Goal: Task Accomplishment & Management: Complete application form

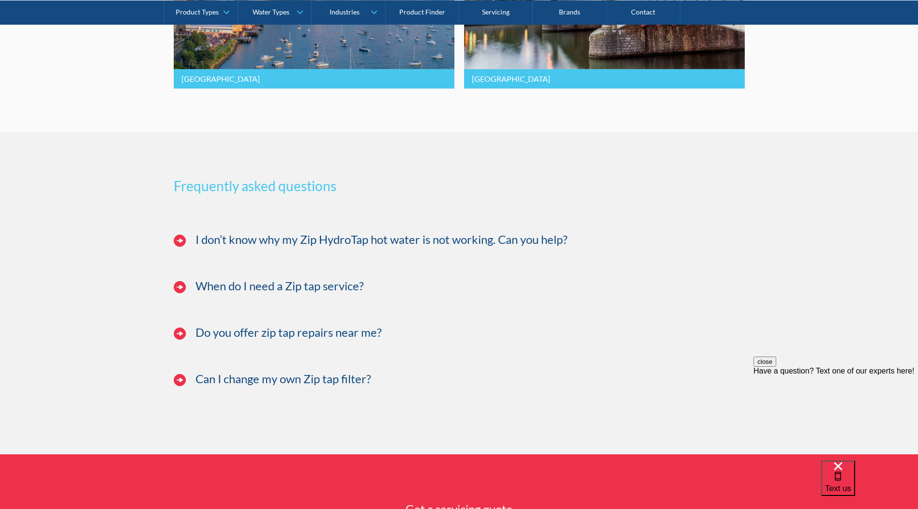
scroll to position [2323, 0]
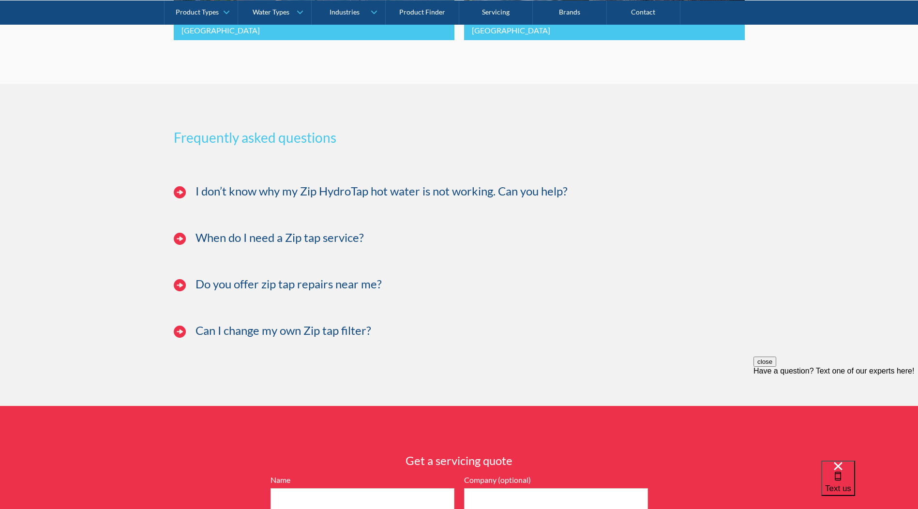
click at [280, 291] on h3 "Do you offer zip tap repairs near me?" at bounding box center [289, 284] width 186 height 14
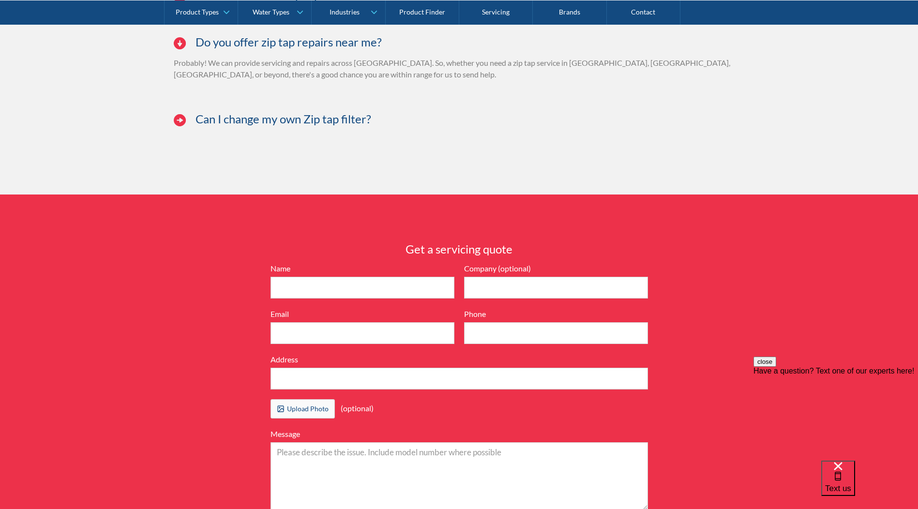
scroll to position [2614, 0]
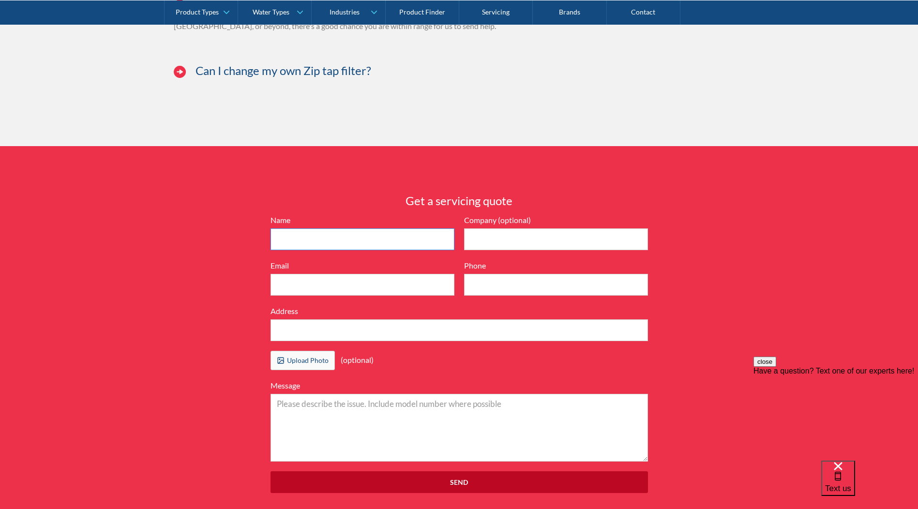
click at [295, 249] on input "Name" at bounding box center [363, 239] width 184 height 22
type input "[PERSON_NAME]"
type input "Smartstone"
type input "[EMAIL_ADDRESS][DOMAIN_NAME]"
type input "0755499702"
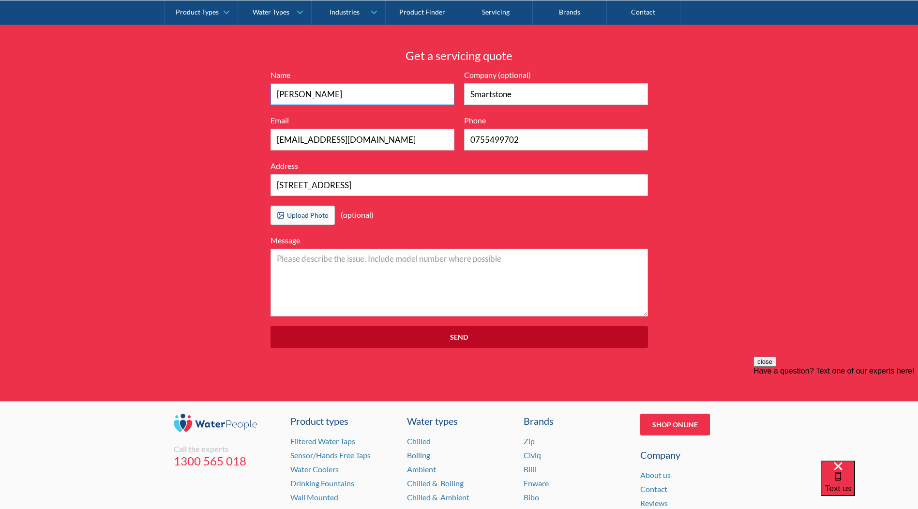
scroll to position [2565, 0]
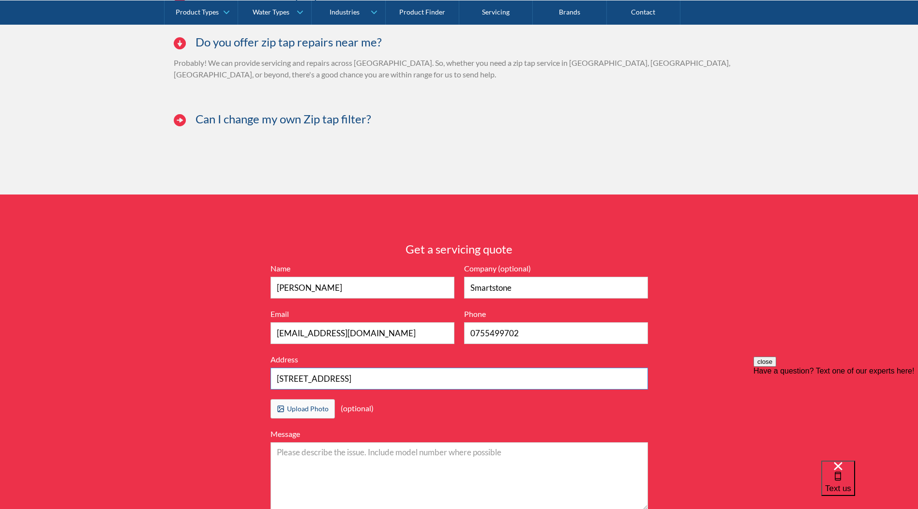
drag, startPoint x: 359, startPoint y: 397, endPoint x: 183, endPoint y: 402, distance: 175.7
click at [183, 402] on div "Get a servicing quote 6416899d04b4737ca5383997e3ea2c9b2a539ba76a6836cc36584a903…" at bounding box center [459, 395] width 918 height 400
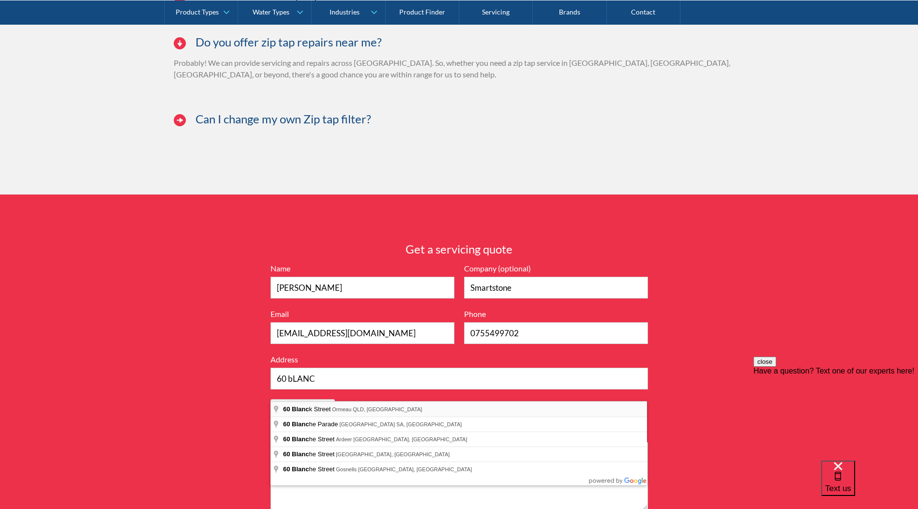
type input "[STREET_ADDRESS][PERSON_NAME]"
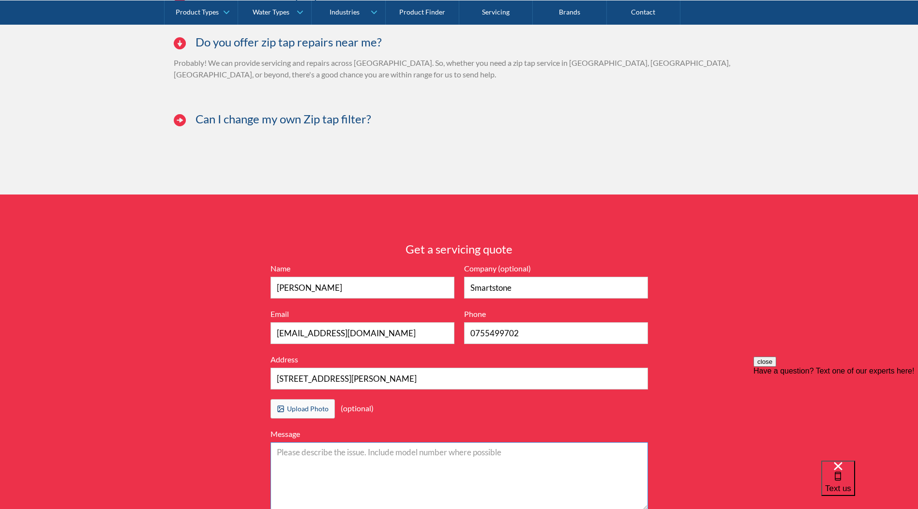
click at [308, 466] on textarea "Message" at bounding box center [460, 476] width 378 height 68
type textarea "g"
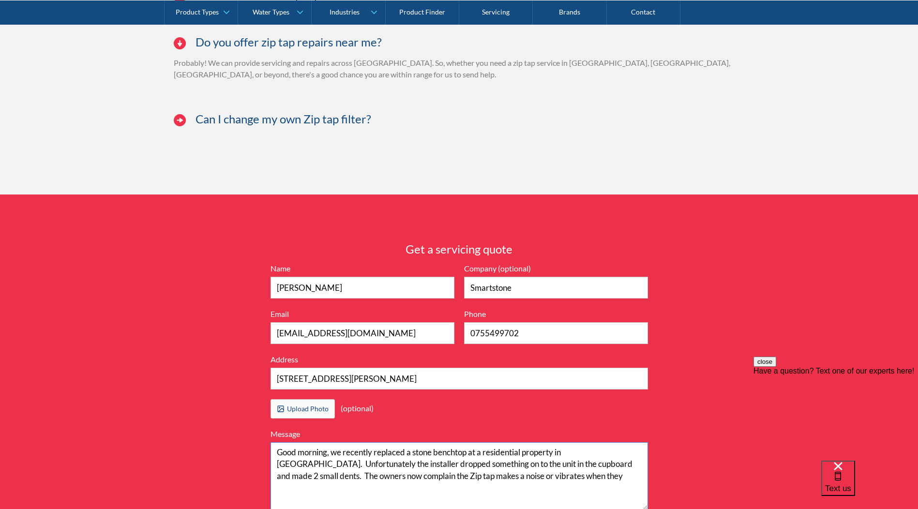
drag, startPoint x: 540, startPoint y: 488, endPoint x: 555, endPoint y: 487, distance: 15.0
click at [543, 487] on textarea "Good morning, we recently replaced a stone benchtop at a residential property i…" at bounding box center [460, 476] width 378 height 68
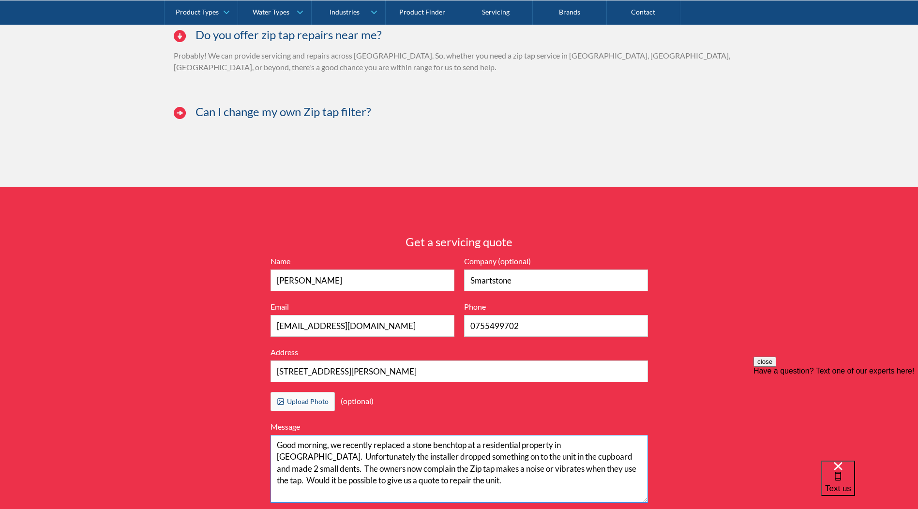
scroll to position [2621, 0]
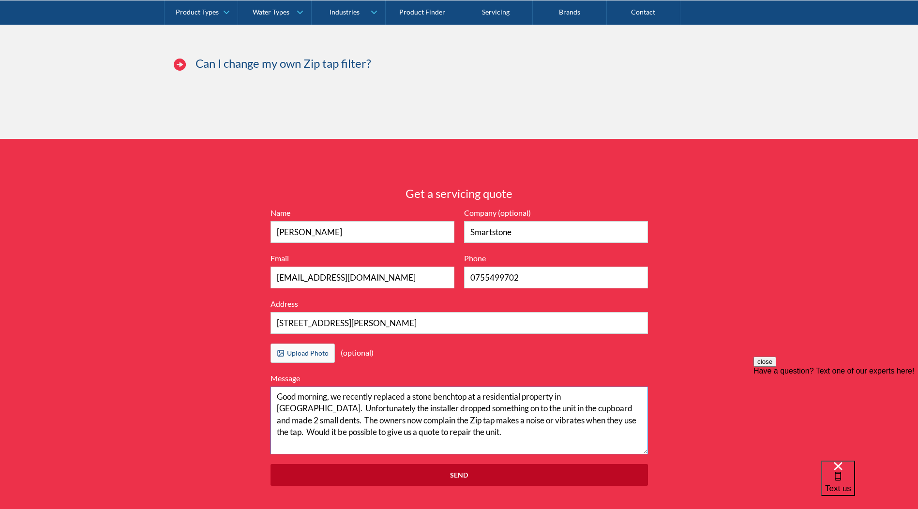
drag, startPoint x: 558, startPoint y: 408, endPoint x: 605, endPoint y: 410, distance: 47.5
click at [559, 408] on textarea "Good morning, we recently replaced a stone benchtop at a residential property i…" at bounding box center [460, 421] width 378 height 68
click at [580, 447] on textarea "Good morning, we recently replaced a stone benchtop at a residential property i…" at bounding box center [460, 421] width 378 height 68
drag, startPoint x: 328, startPoint y: 421, endPoint x: 356, endPoint y: 425, distance: 28.4
click at [465, 419] on textarea "Good morning, we recently replaced a stone benchtop at a residential property i…" at bounding box center [460, 421] width 378 height 68
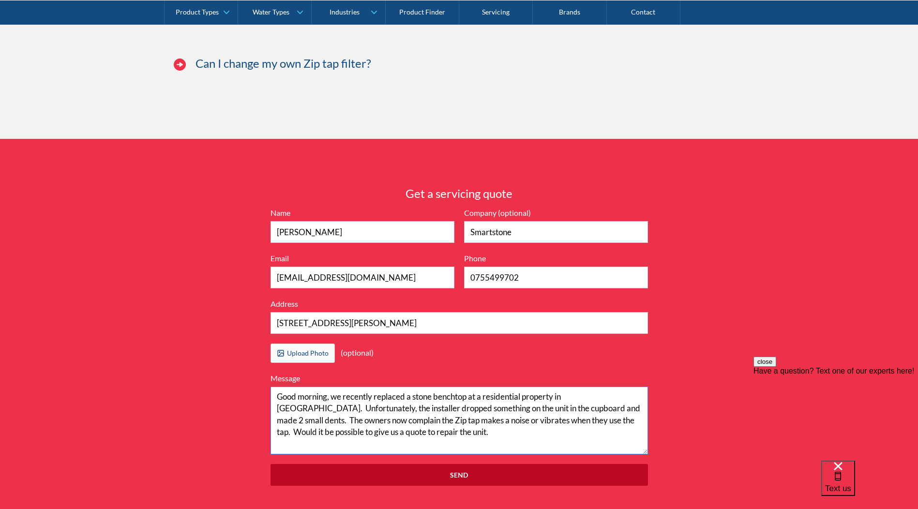
click at [560, 420] on textarea "Good morning, we recently replaced a stone benchtop at a residential property i…" at bounding box center [460, 421] width 378 height 68
drag, startPoint x: 322, startPoint y: 433, endPoint x: 369, endPoint y: 433, distance: 46.9
click at [369, 433] on textarea "Good morning, we recently replaced a stone benchtop at a residential property i…" at bounding box center [460, 421] width 378 height 68
drag, startPoint x: 361, startPoint y: 431, endPoint x: 352, endPoint y: 433, distance: 8.9
click at [352, 433] on textarea "Good morning, we recently replaced a stone benchtop at a residential property i…" at bounding box center [460, 421] width 378 height 68
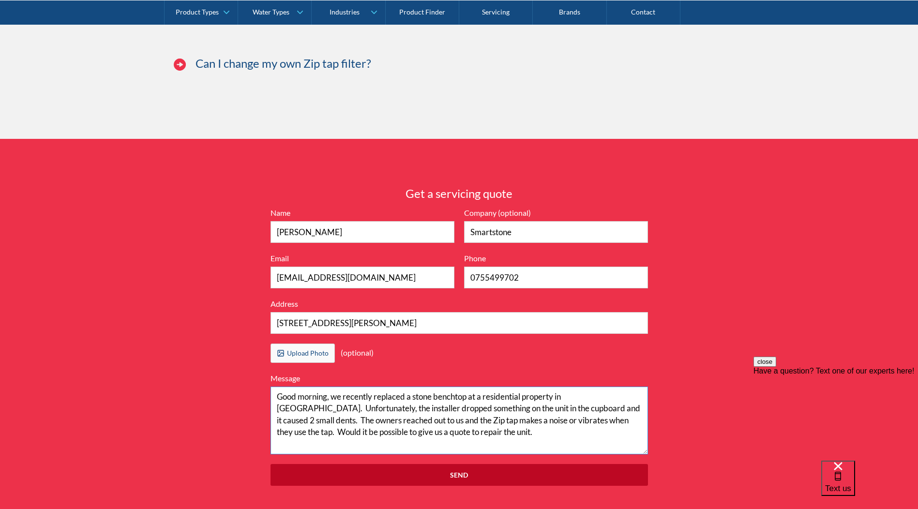
drag, startPoint x: 399, startPoint y: 431, endPoint x: 409, endPoint y: 433, distance: 10.3
click at [409, 433] on textarea "Good morning, we recently replaced a stone benchtop at a residential property i…" at bounding box center [460, 421] width 378 height 68
drag, startPoint x: 498, startPoint y: 445, endPoint x: 552, endPoint y: 445, distance: 54.2
click at [504, 443] on textarea "Good morning, we recently replaced a stone benchtop at a residential property i…" at bounding box center [460, 421] width 378 height 68
drag, startPoint x: 376, startPoint y: 445, endPoint x: 392, endPoint y: 446, distance: 16.0
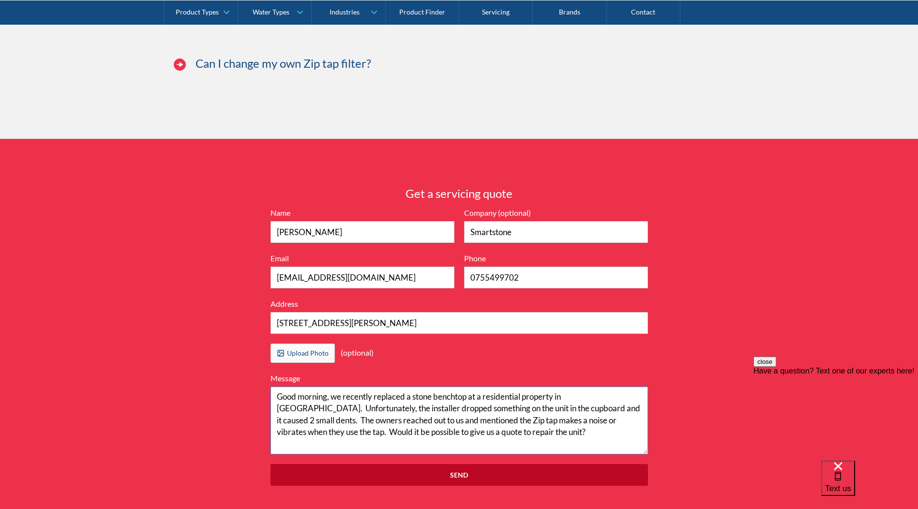
click at [392, 446] on textarea "Good morning, we recently replaced a stone benchtop at a residential property i…" at bounding box center [460, 421] width 378 height 68
click at [514, 447] on textarea "Good morning, we recently replaced a stone benchtop at a residential property i…" at bounding box center [460, 421] width 378 height 68
click at [382, 288] on input "[EMAIL_ADDRESS][DOMAIN_NAME]" at bounding box center [363, 278] width 184 height 22
drag, startPoint x: 382, startPoint y: 289, endPoint x: 256, endPoint y: 294, distance: 126.9
click at [256, 294] on div "Get a servicing quote 6416899d04b4737ca5383997e3ea2c9b2a539ba76a6836cc36584a903…" at bounding box center [459, 339] width 918 height 400
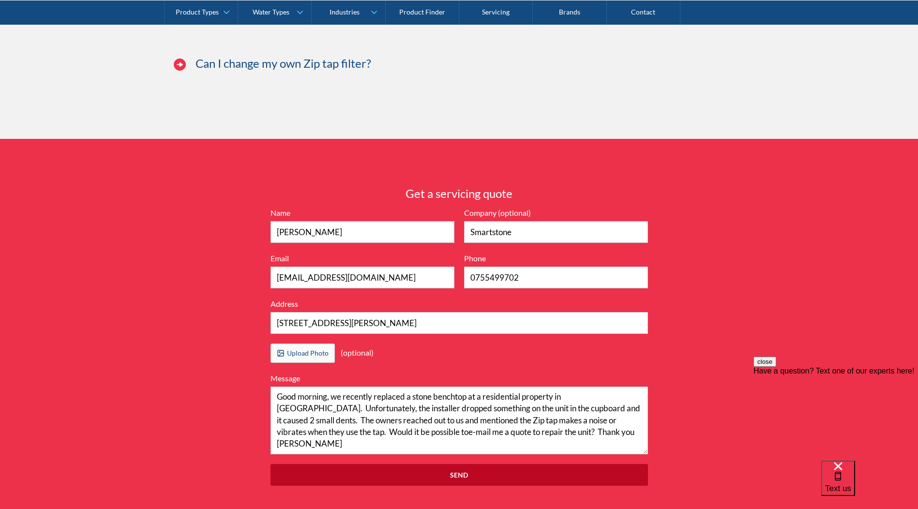
click at [733, 330] on div "Get a servicing quote 6416899d04b4737ca5383997e3ea2c9b2a539ba76a6836cc36584a903…" at bounding box center [459, 339] width 918 height 400
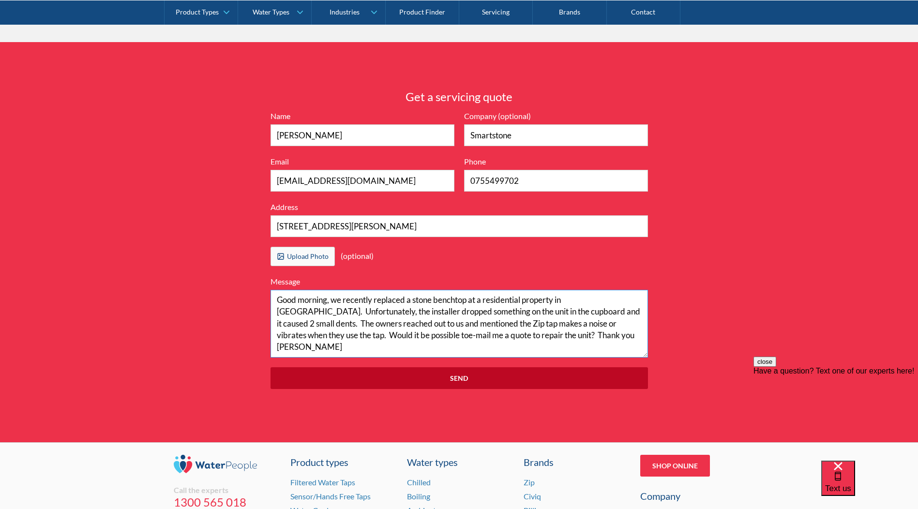
click at [596, 313] on textarea "Good morning, we recently replaced a stone benchtop at a residential property i…" at bounding box center [460, 324] width 378 height 68
click at [421, 346] on textarea "Good morning, we recently replaced a stone benchtop at a residential property i…" at bounding box center [460, 324] width 378 height 68
click at [497, 348] on textarea "Good morning, we recently replaced a stone benchtop at a residential property i…" at bounding box center [460, 324] width 378 height 68
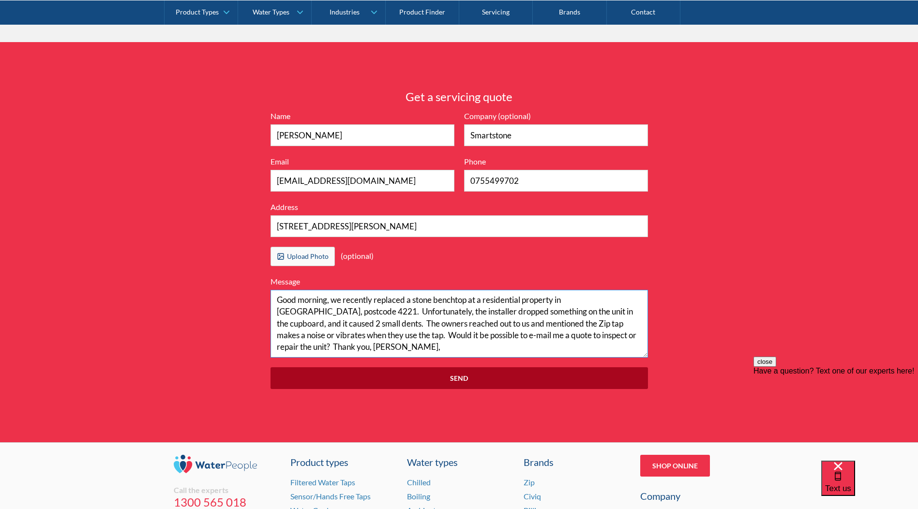
type textarea "Good morning, we recently replaced a stone benchtop at a residential property i…"
click at [480, 389] on input "Send" at bounding box center [460, 378] width 378 height 22
